Goal: Information Seeking & Learning: Compare options

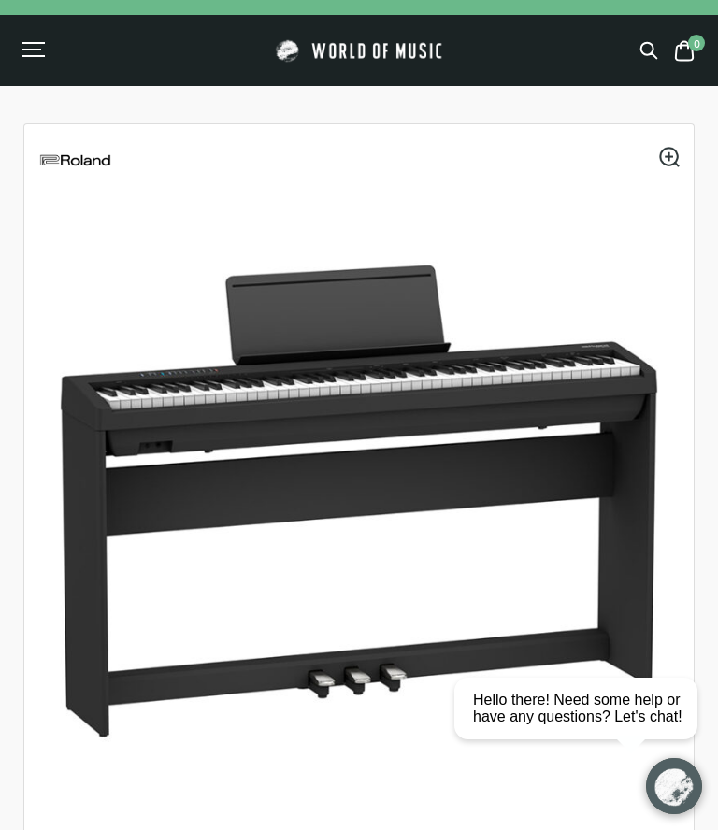
click at [35, 49] on div "Menu" at bounding box center [31, 50] width 19 height 2
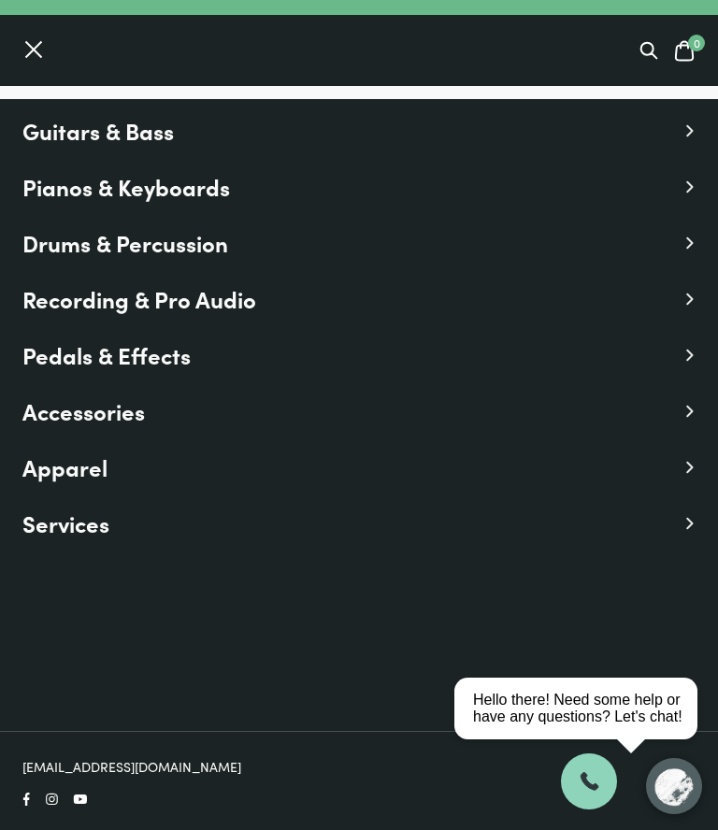
click at [192, 192] on span "Pianos & Keyboards" at bounding box center [126, 187] width 208 height 34
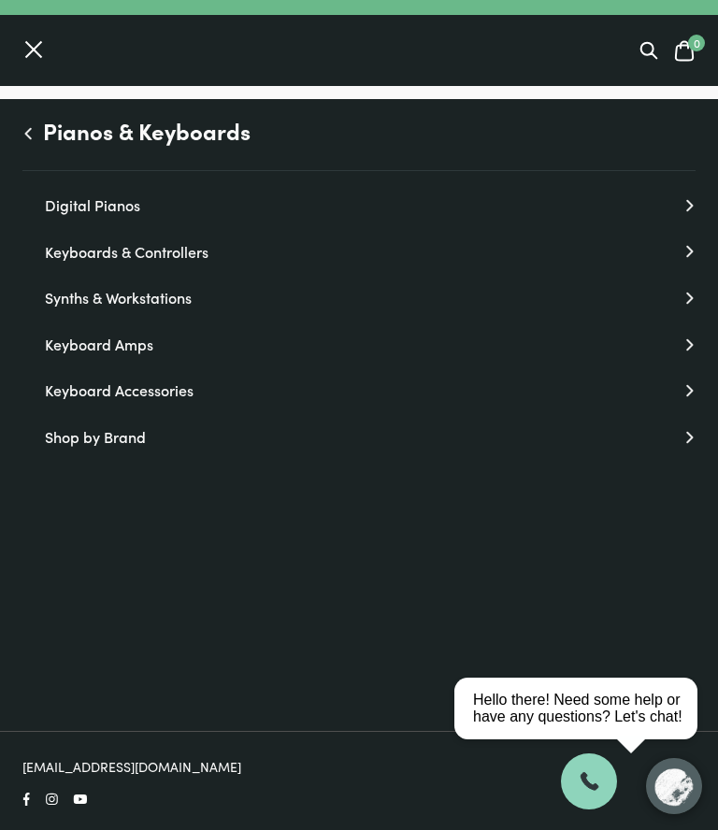
click at [112, 207] on link "Digital Pianos" at bounding box center [370, 206] width 651 height 24
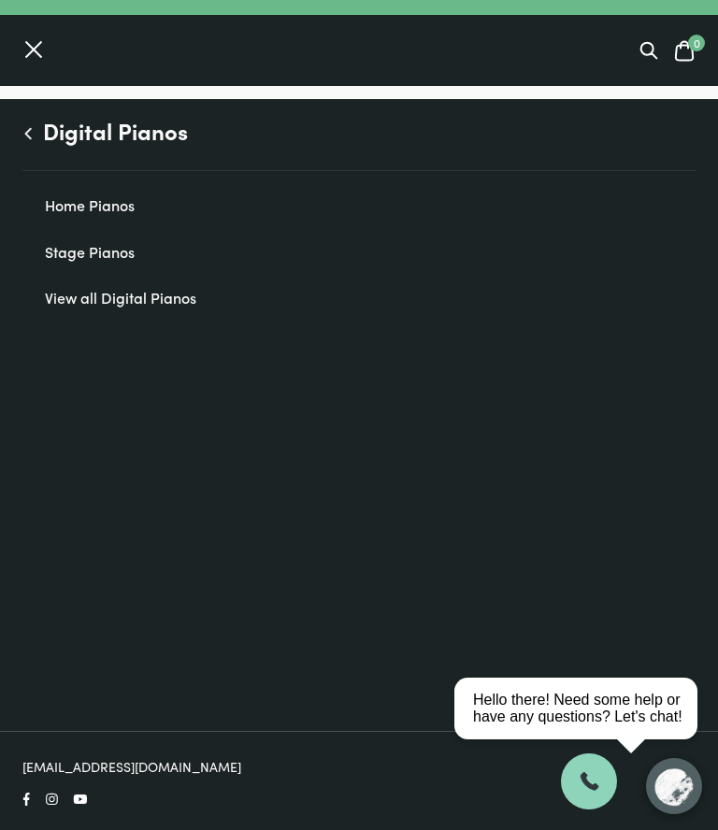
click at [115, 204] on link "Home Pianos" at bounding box center [370, 206] width 651 height 24
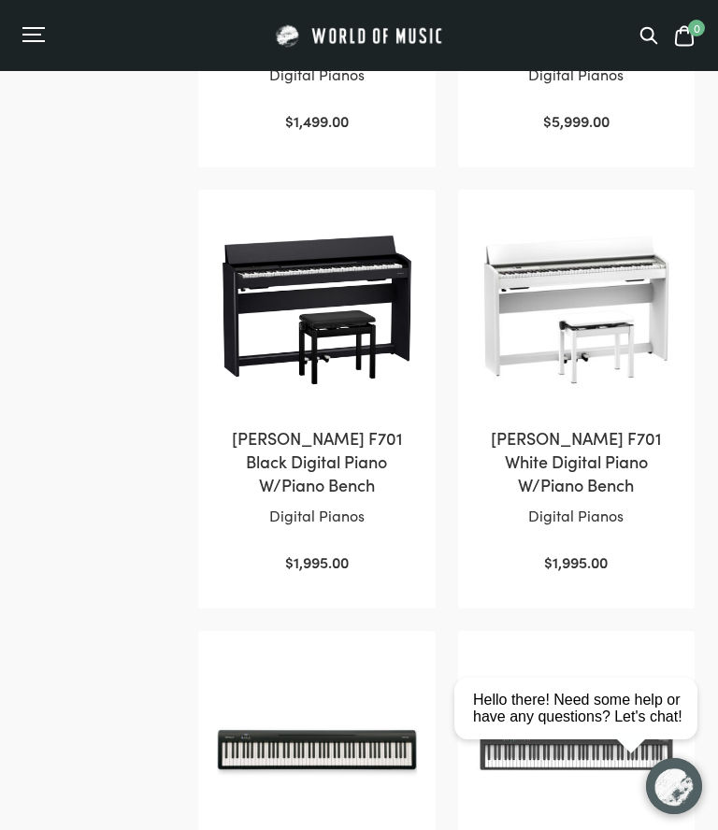
scroll to position [700, 0]
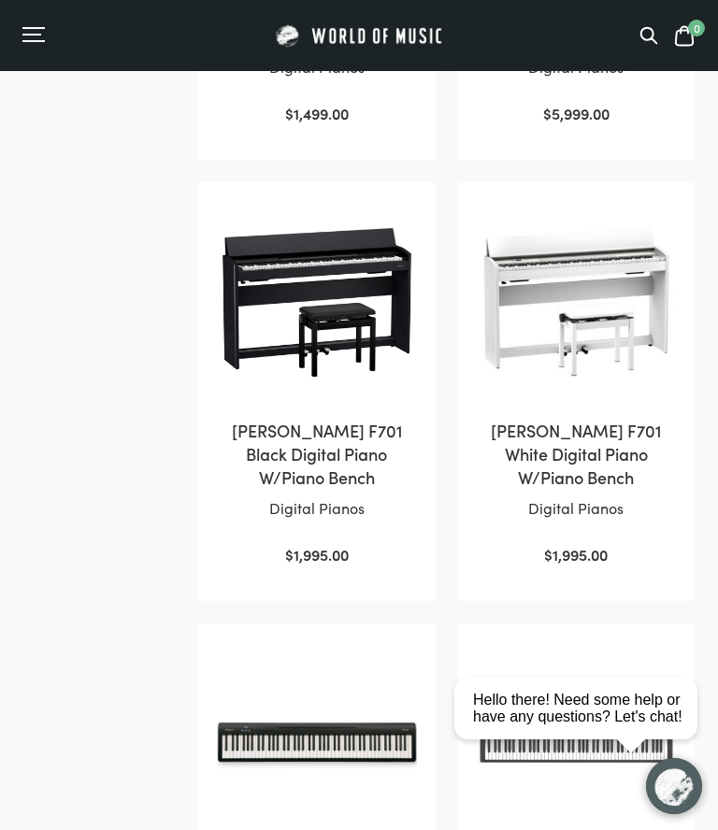
click at [326, 300] on img at bounding box center [316, 300] width 199 height 199
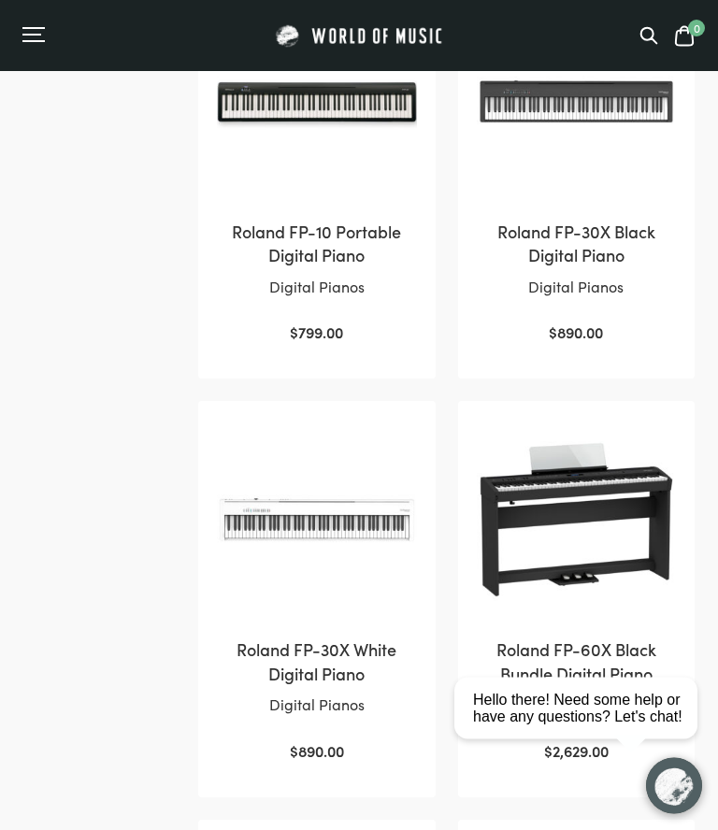
scroll to position [1469, 0]
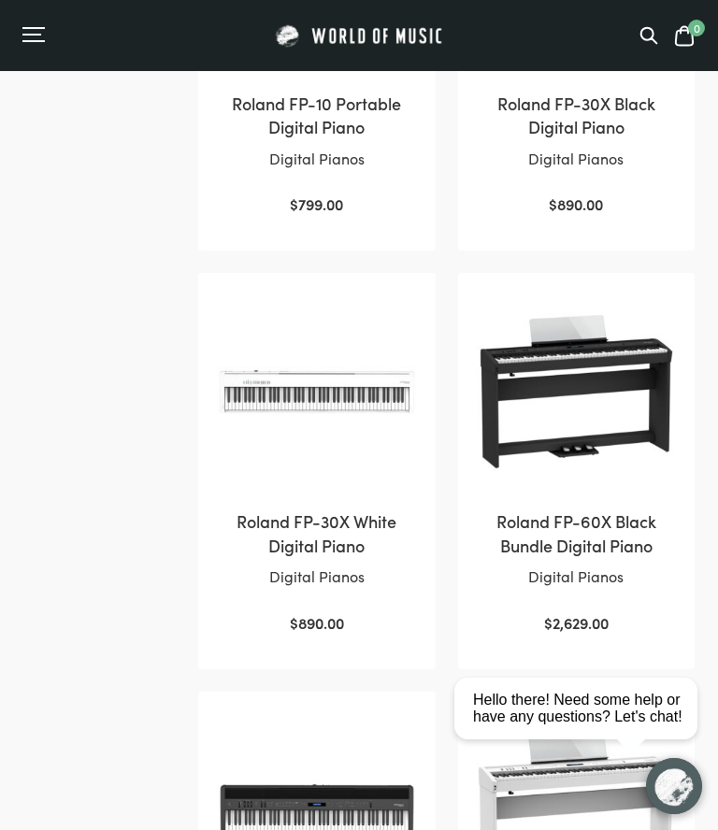
click at [597, 519] on h2 "Roland FP-60X Black Bundle Digital Piano" at bounding box center [576, 533] width 199 height 47
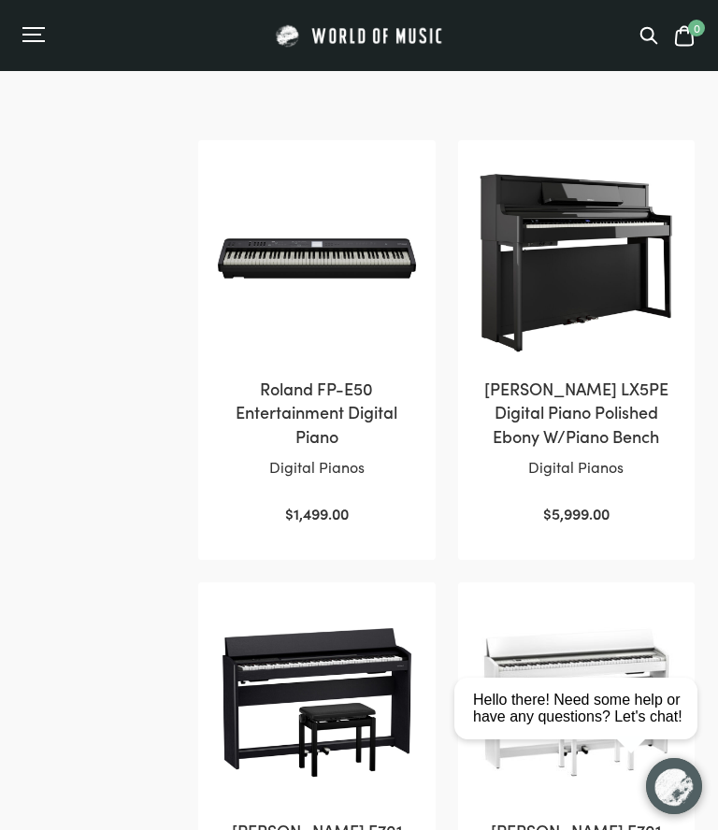
scroll to position [226, 0]
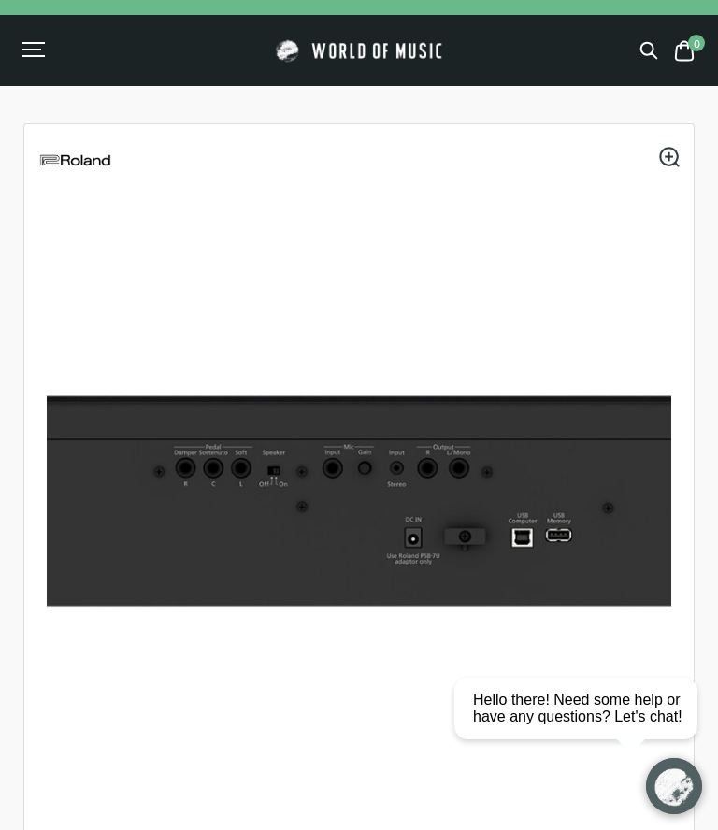
scroll to position [16, 0]
